Goal: Find specific page/section: Find specific page/section

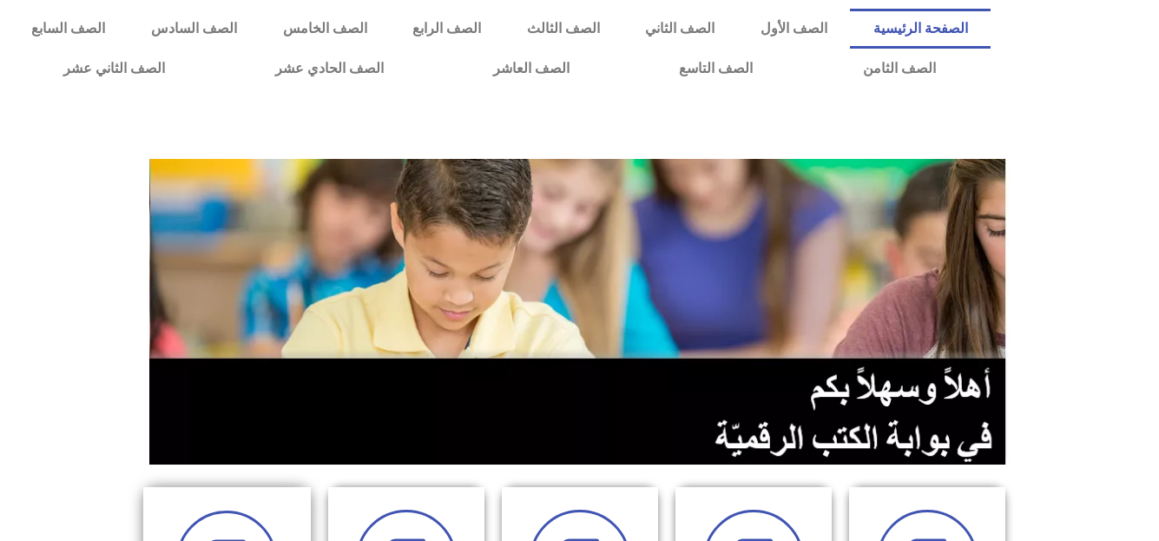
scroll to position [473, 0]
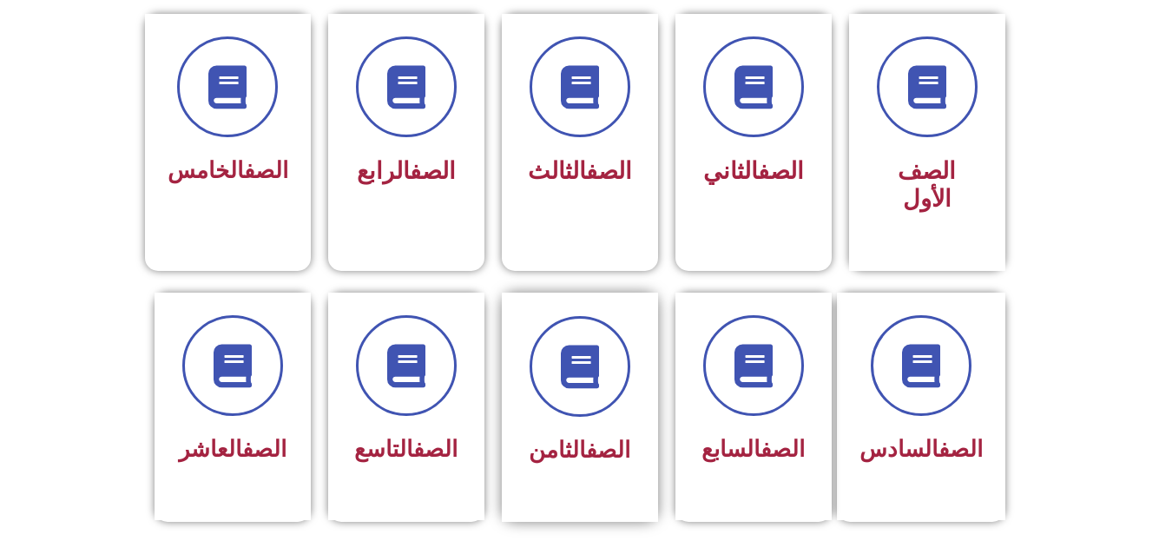
click at [629, 361] on div at bounding box center [579, 366] width 109 height 101
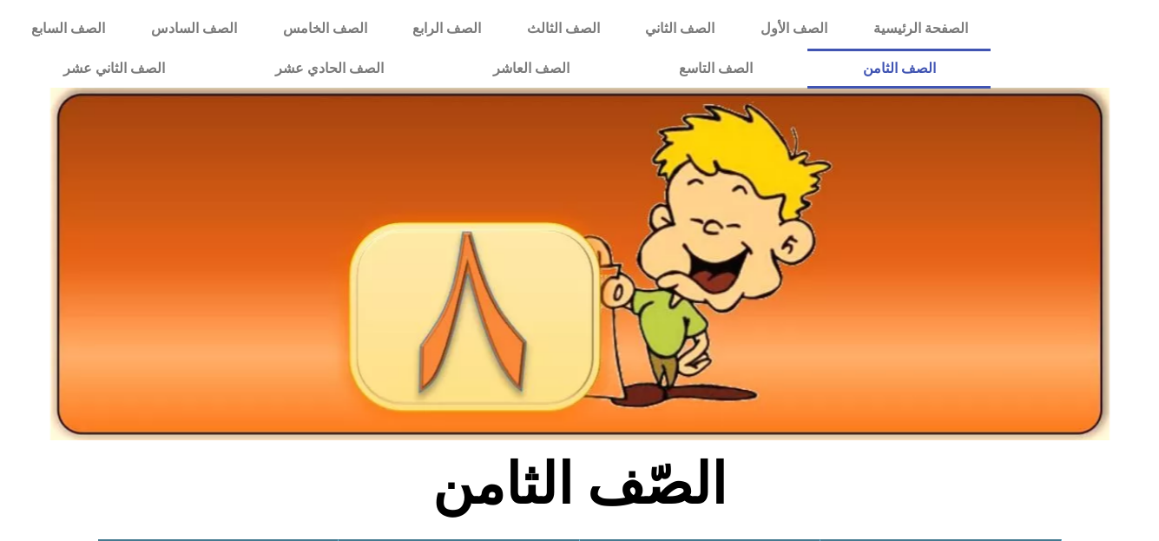
click at [629, 361] on img at bounding box center [579, 264] width 1059 height 352
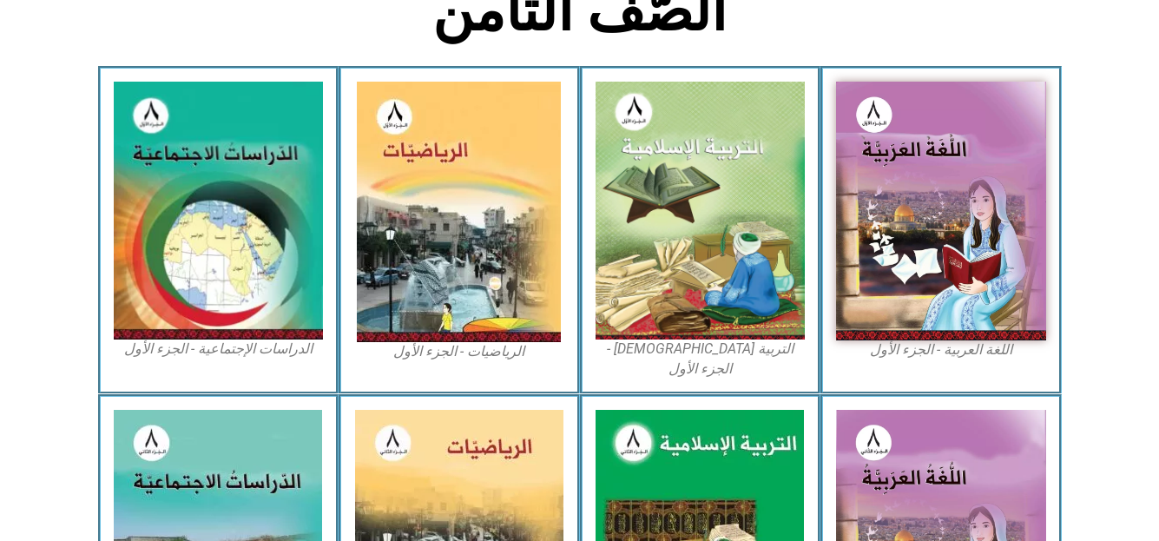
scroll to position [946, 0]
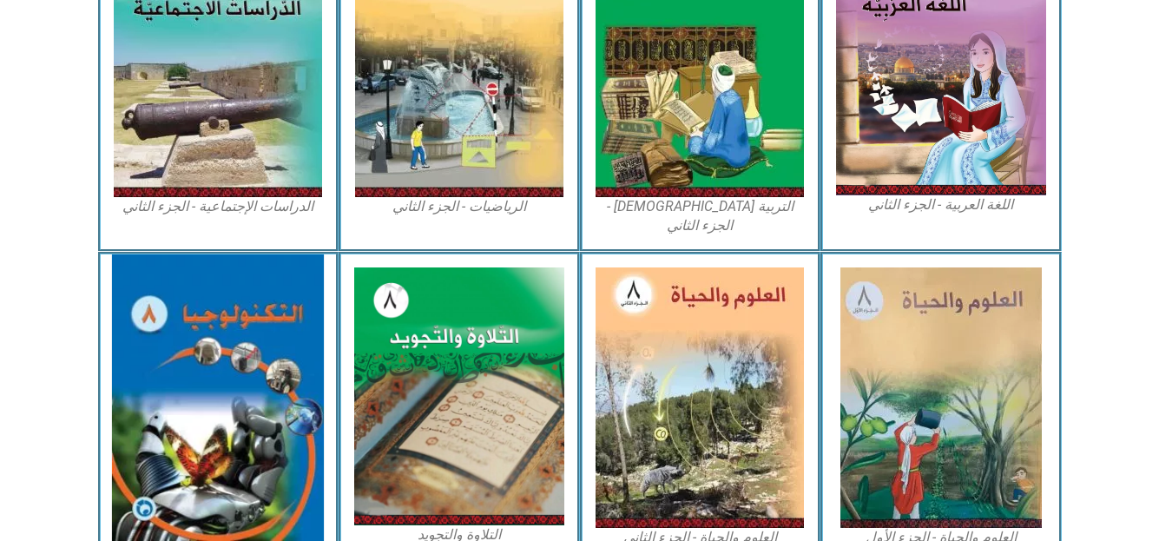
click at [180, 324] on img at bounding box center [218, 397] width 212 height 286
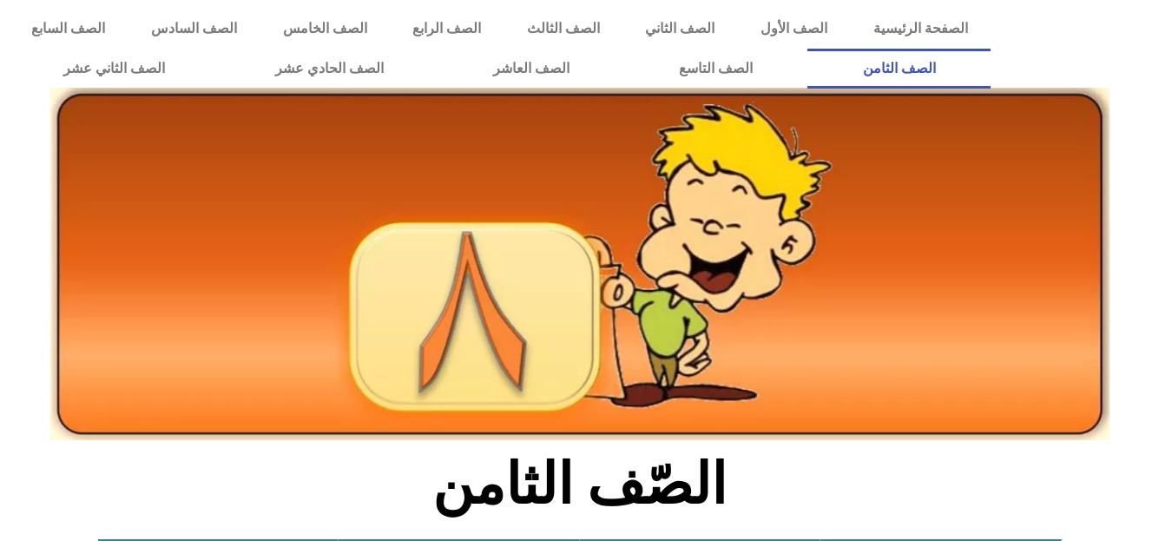
scroll to position [946, 0]
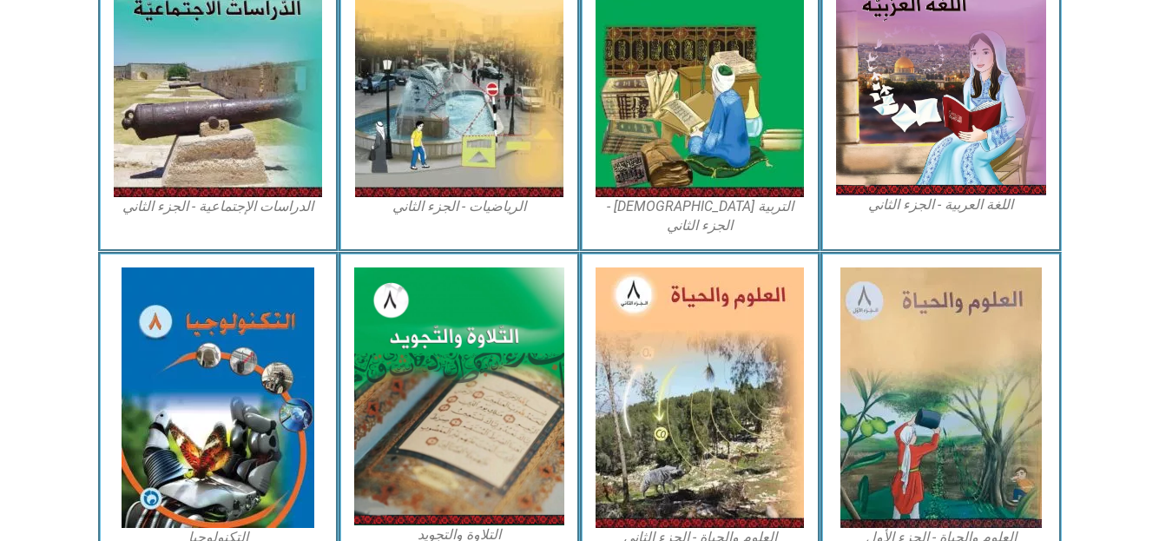
click at [224, 312] on img at bounding box center [218, 397] width 193 height 260
